Goal: Task Accomplishment & Management: Use online tool/utility

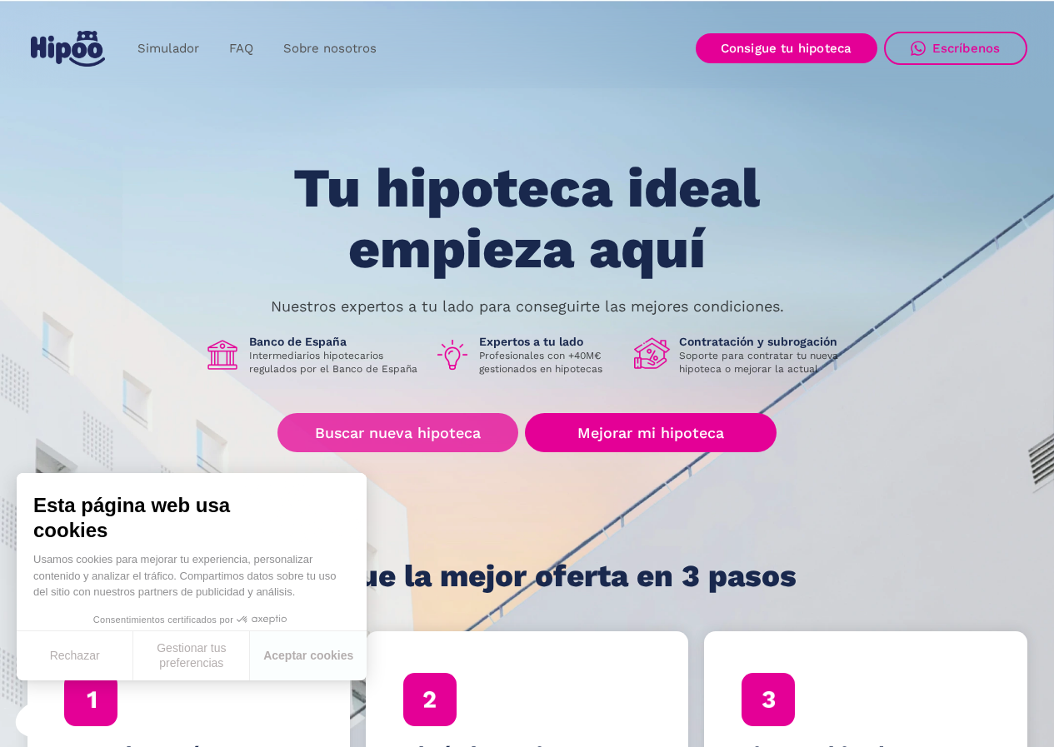
click at [428, 432] on link "Buscar nueva hipoteca" at bounding box center [397, 432] width 241 height 39
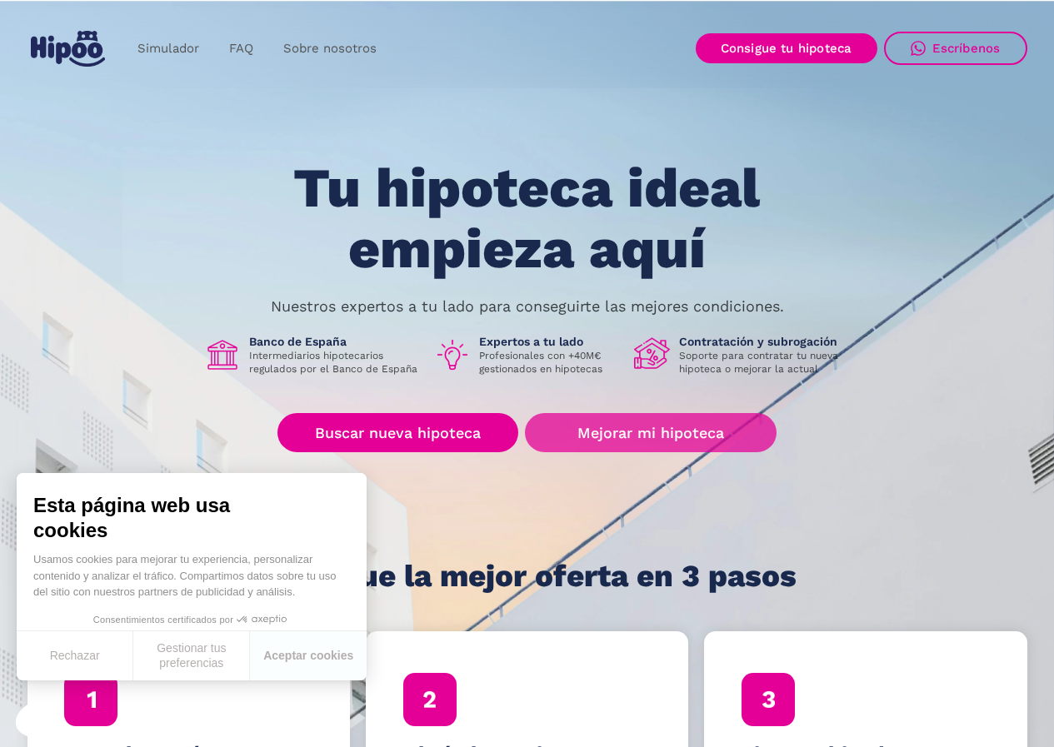
click at [641, 434] on link "Mejorar mi hipoteca" at bounding box center [650, 432] width 251 height 39
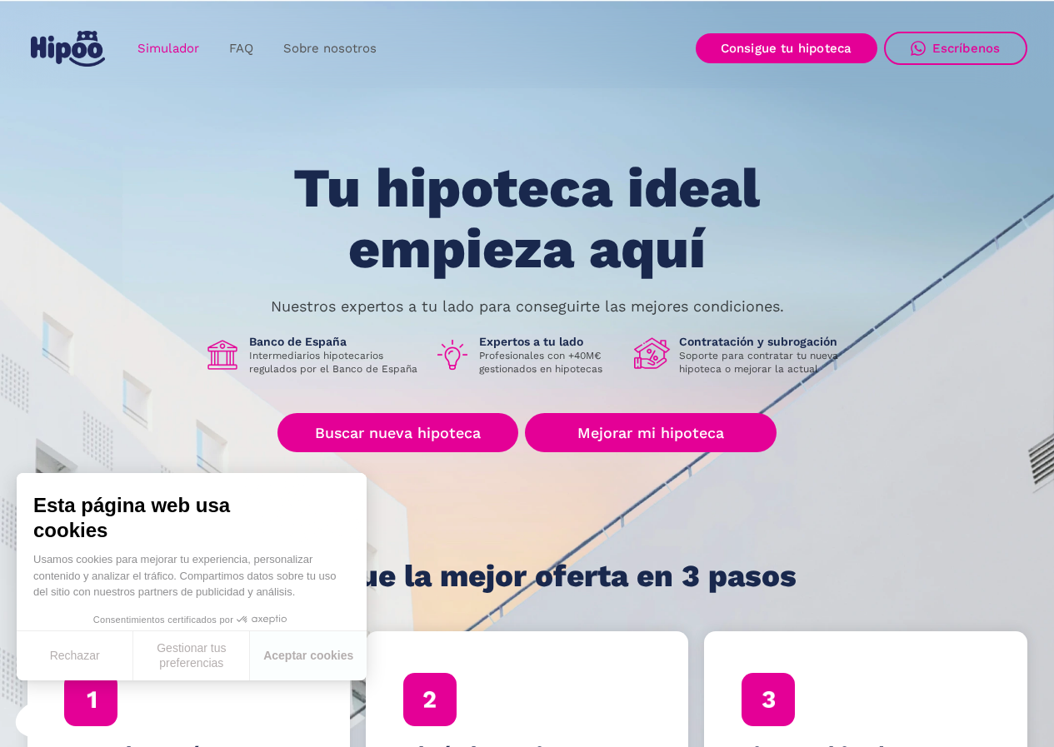
click at [177, 35] on link "Simulador" at bounding box center [168, 48] width 92 height 32
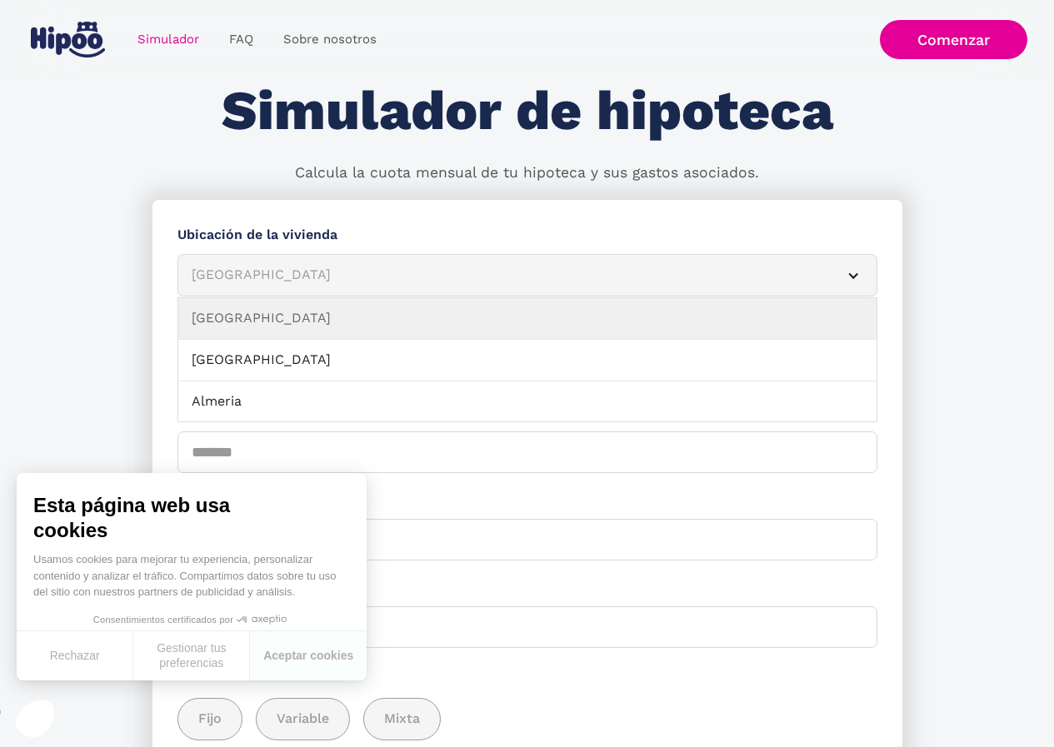
scroll to position [167, 0]
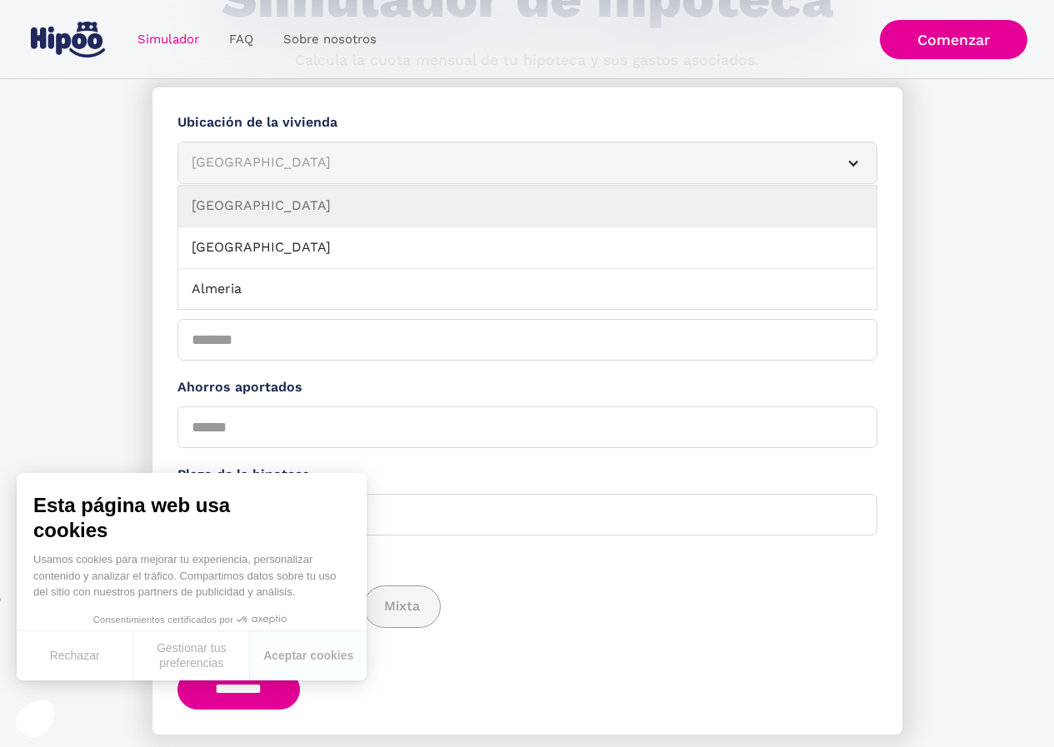
click at [413, 167] on div "Albacete" at bounding box center [507, 162] width 631 height 21
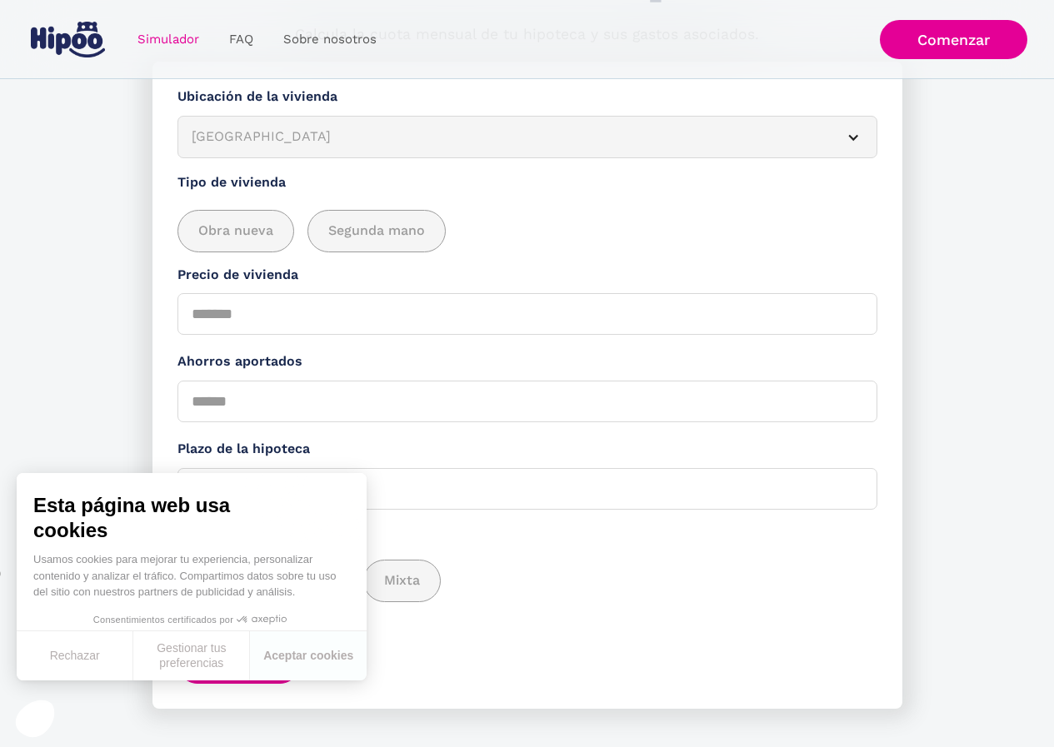
scroll to position [217, 0]
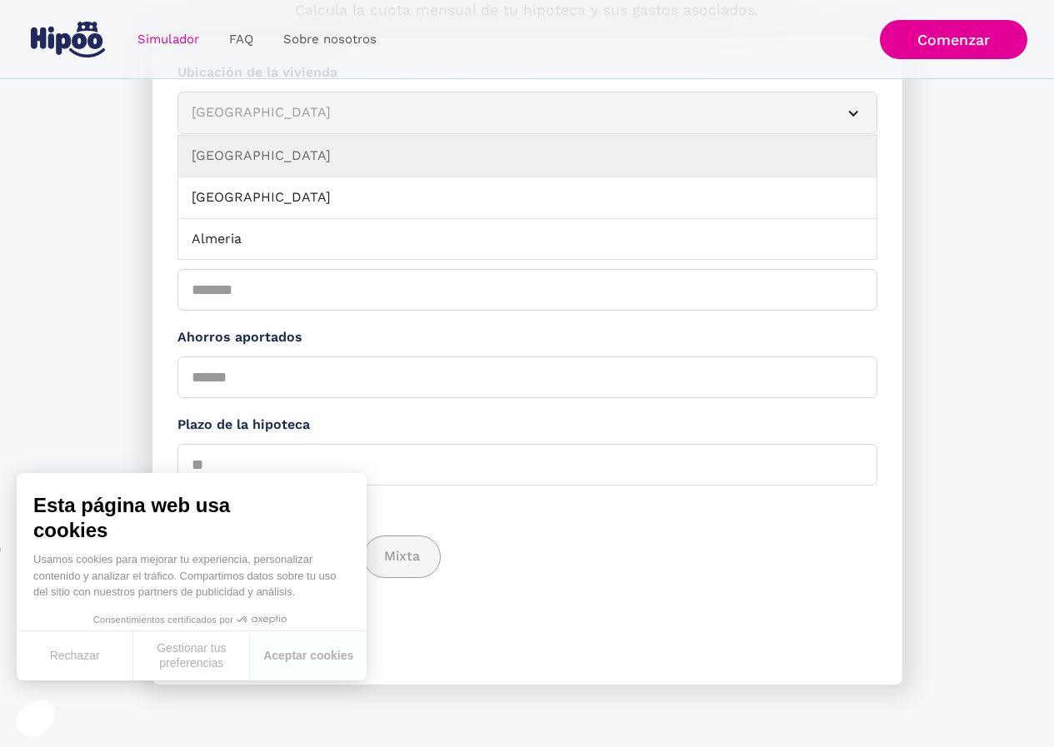
click at [417, 118] on div "Albacete" at bounding box center [507, 112] width 631 height 21
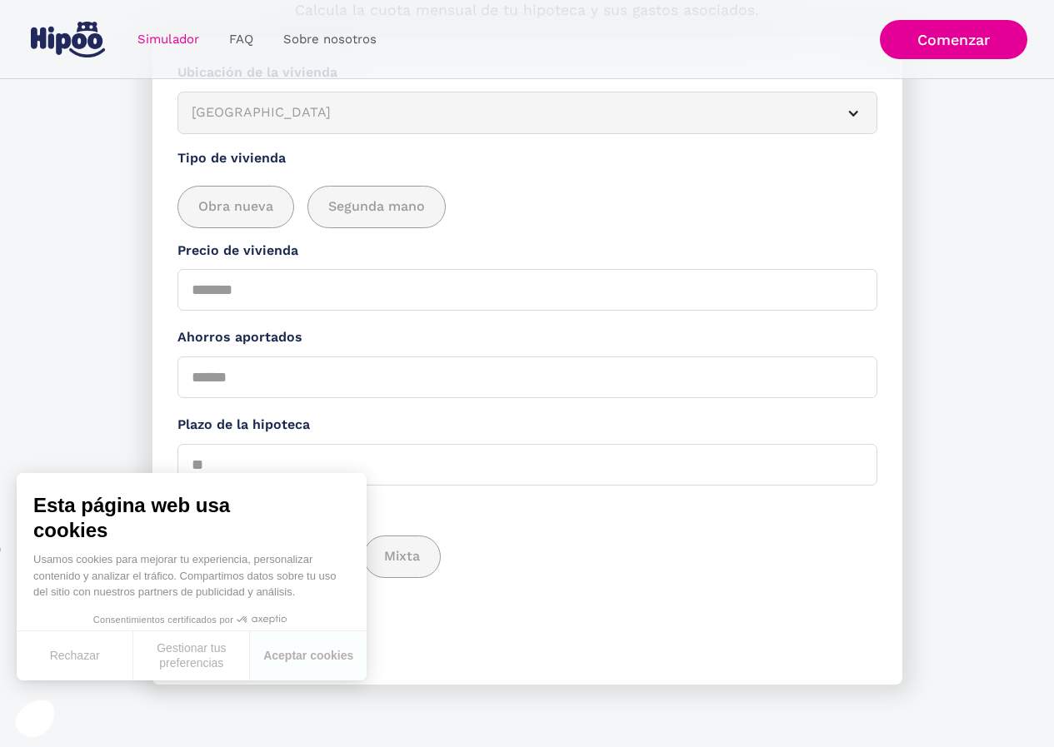
click at [851, 115] on div "Simulador Form" at bounding box center [852, 113] width 13 height 13
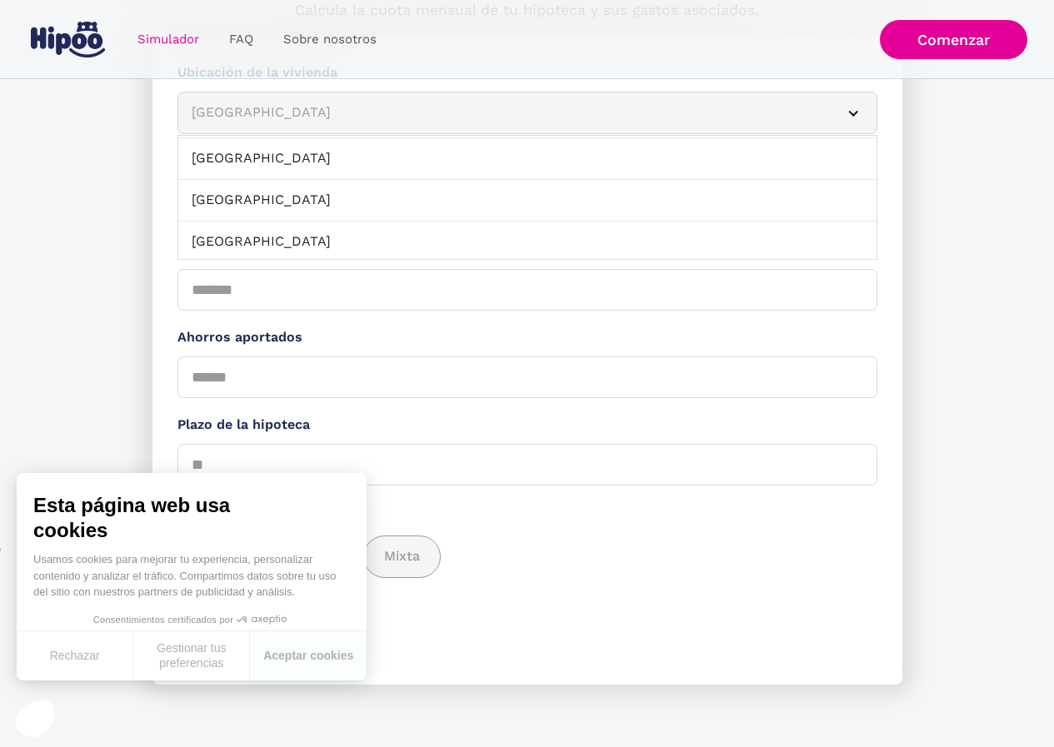
scroll to position [167, 0]
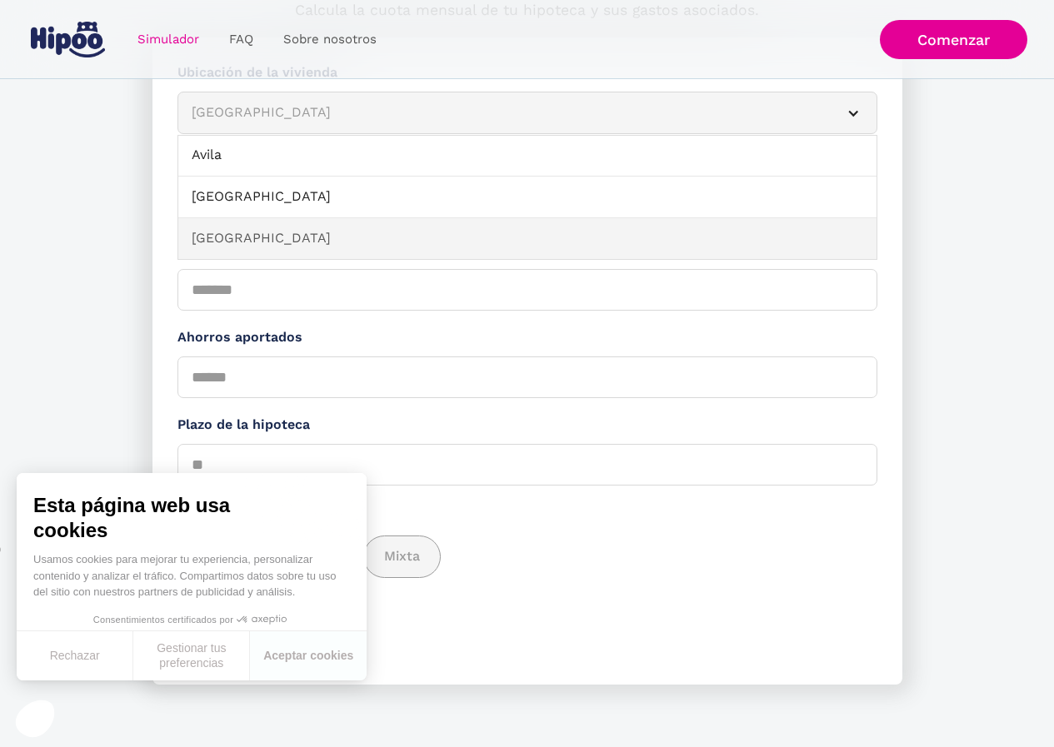
click at [239, 231] on link "Barcelona" at bounding box center [527, 239] width 698 height 42
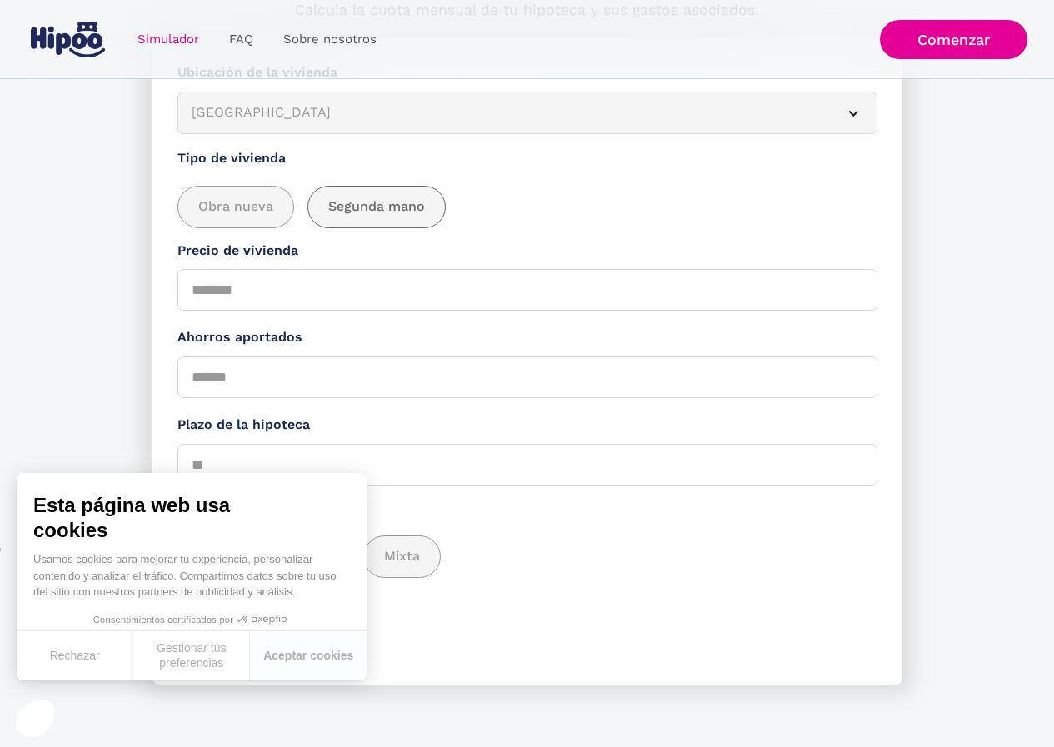
click at [386, 202] on span "Segunda mano" at bounding box center [376, 207] width 97 height 21
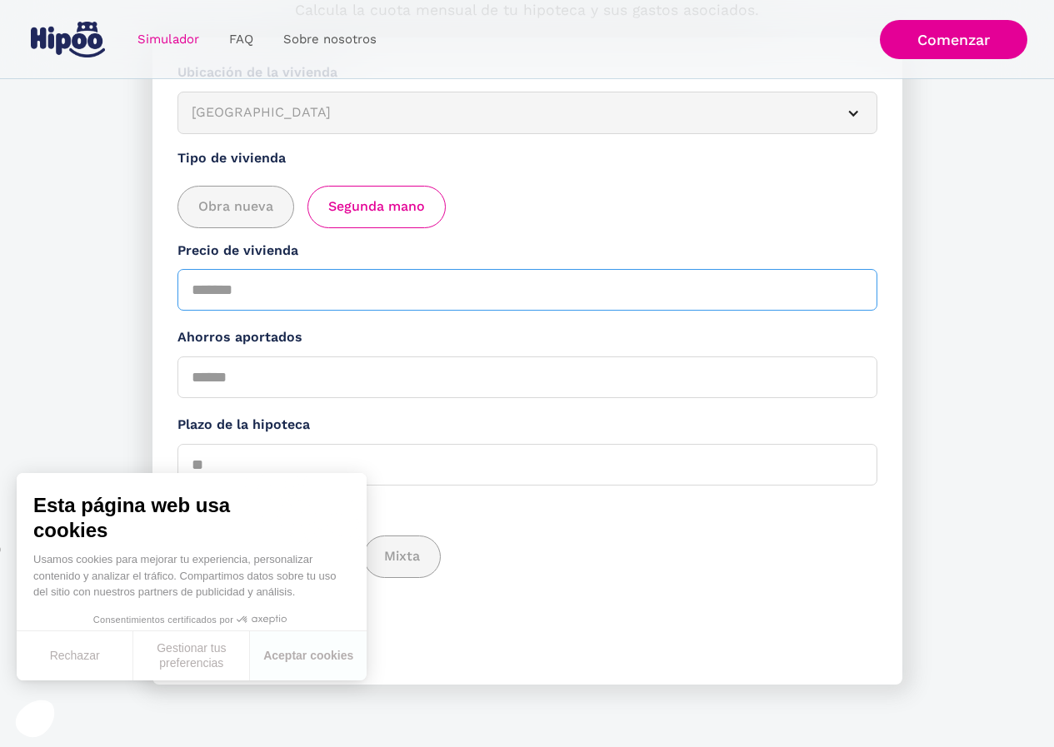
click at [237, 292] on input "Precio de vivienda" at bounding box center [527, 290] width 700 height 42
type input "******"
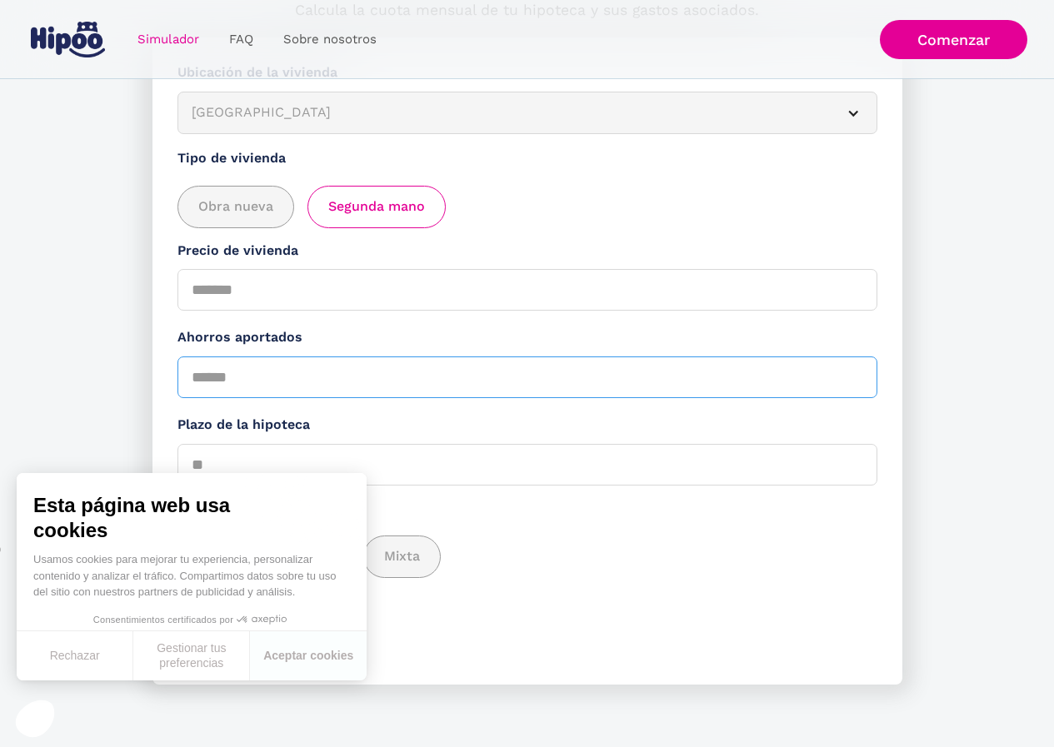
click at [217, 386] on input "Ahorros aportados" at bounding box center [527, 378] width 700 height 42
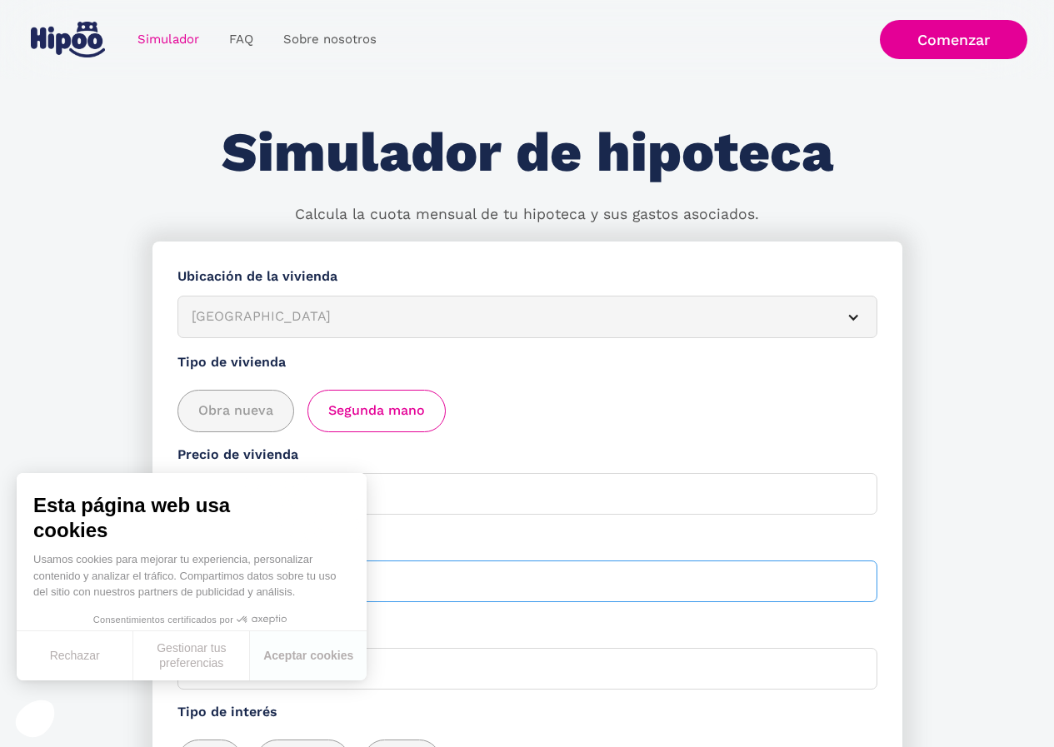
scroll to position [0, 0]
